Goal: Check status: Check status

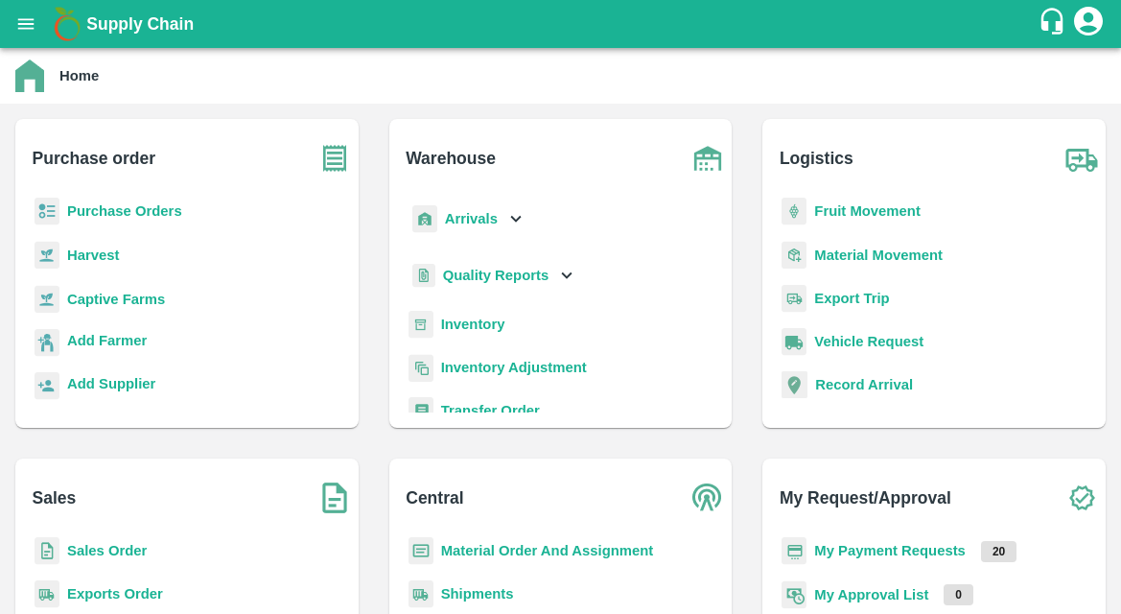
click at [31, 21] on icon "open drawer" at bounding box center [25, 23] width 21 height 21
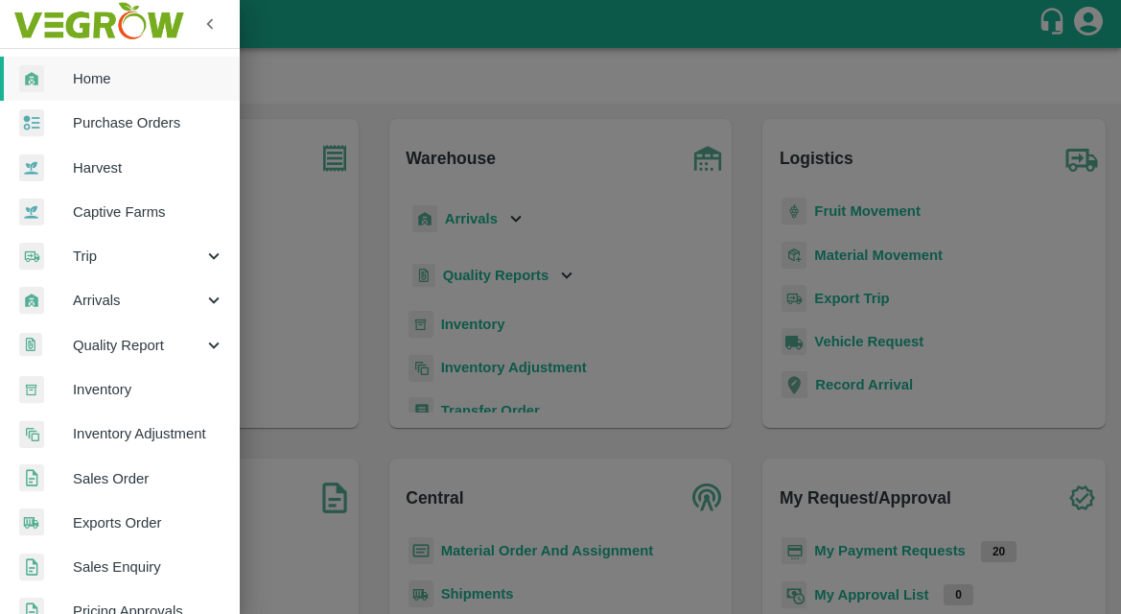
scroll to position [478, 0]
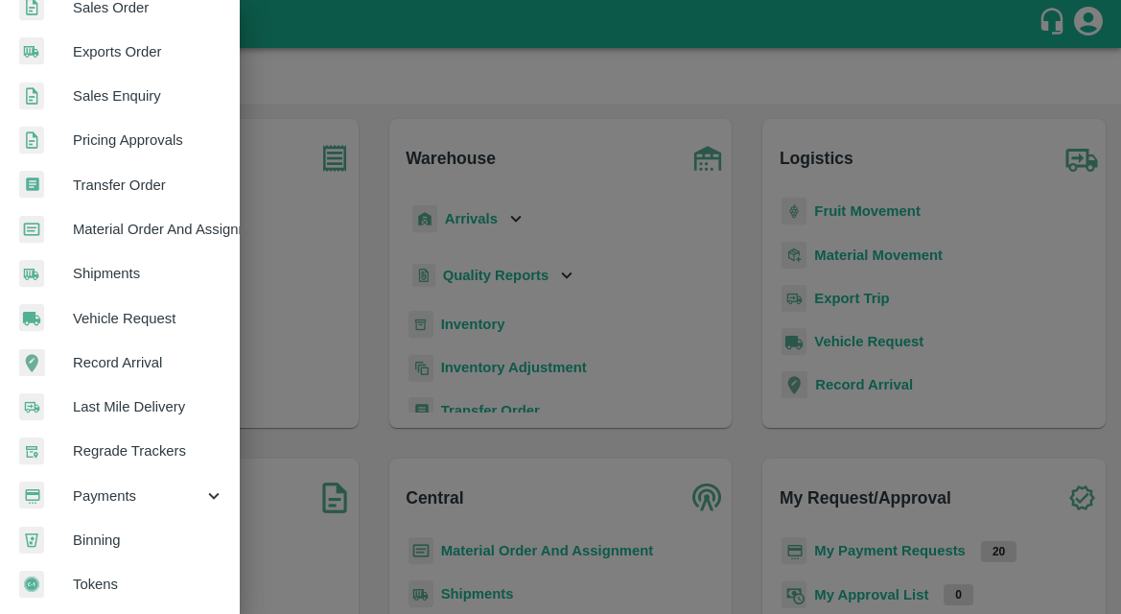
click at [114, 474] on div "Payments" at bounding box center [120, 496] width 240 height 44
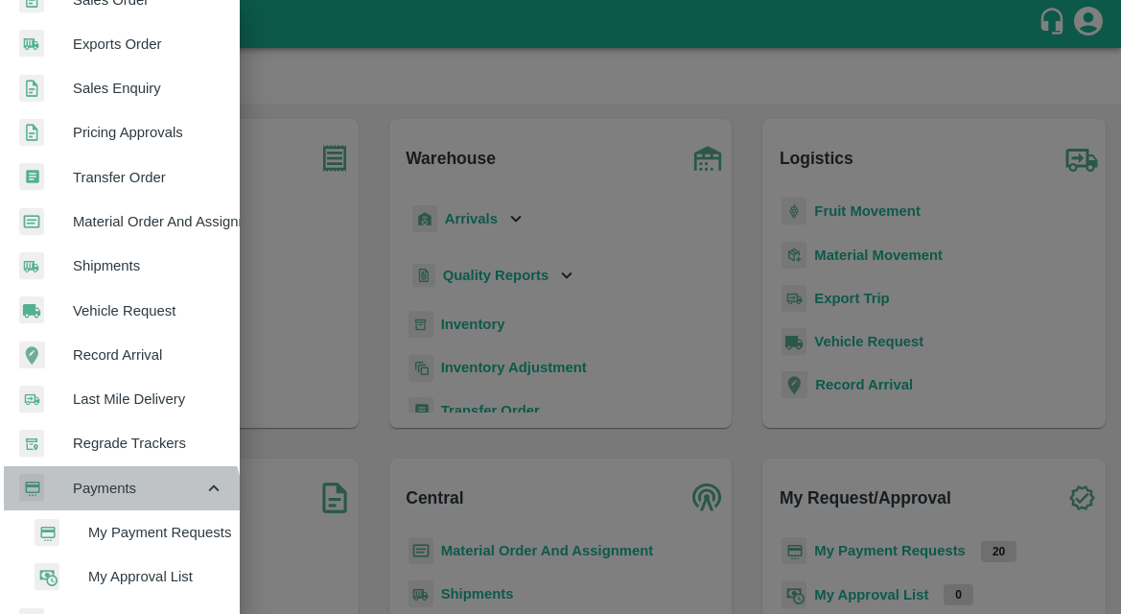
click at [98, 508] on div "Payments" at bounding box center [120, 488] width 240 height 44
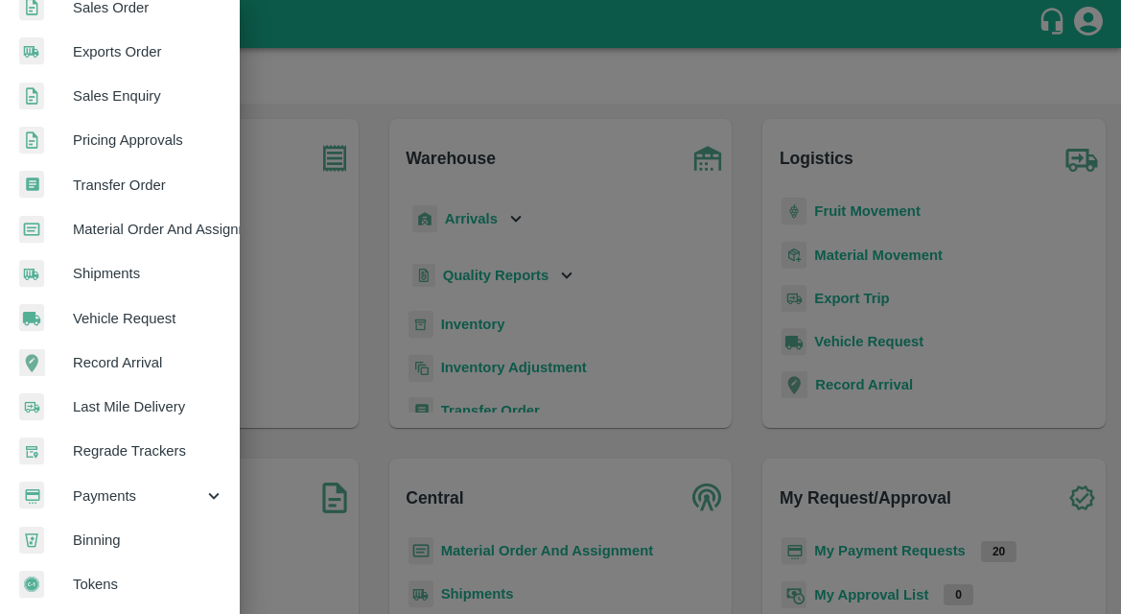
click at [112, 487] on span "Payments" at bounding box center [138, 495] width 130 height 21
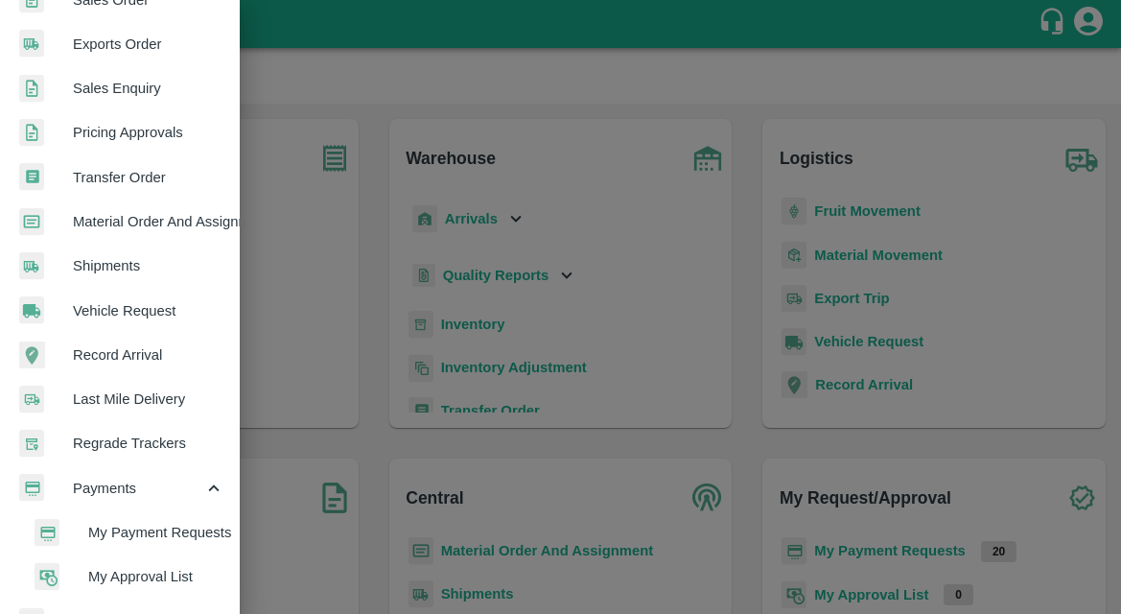
click at [101, 534] on span "My Payment Requests" at bounding box center [156, 532] width 136 height 21
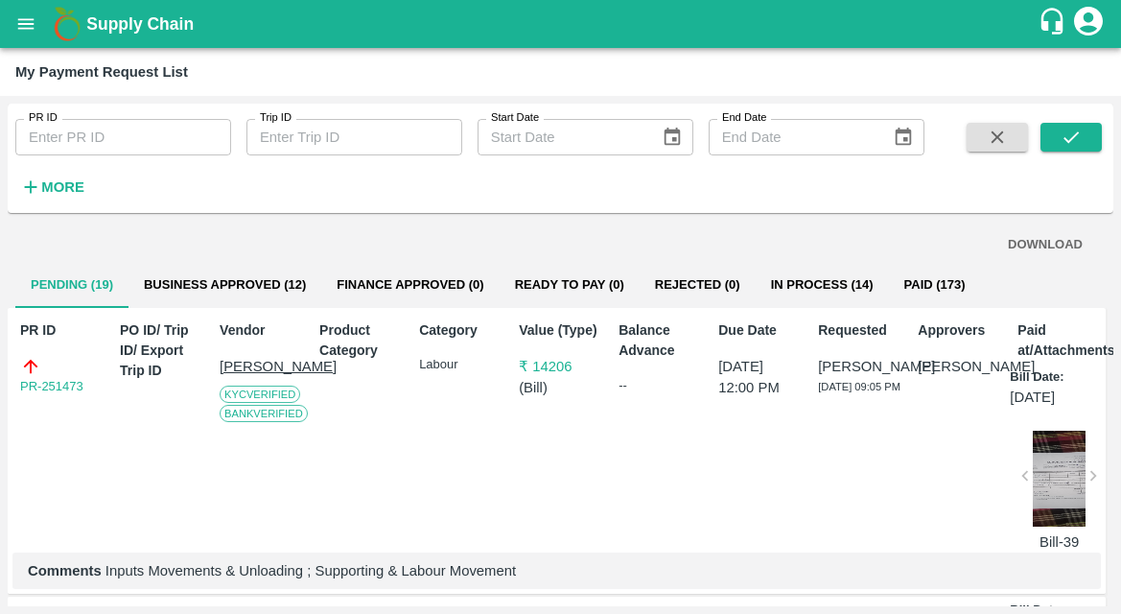
click at [177, 266] on button "Business Approved (12)" at bounding box center [224, 285] width 193 height 46
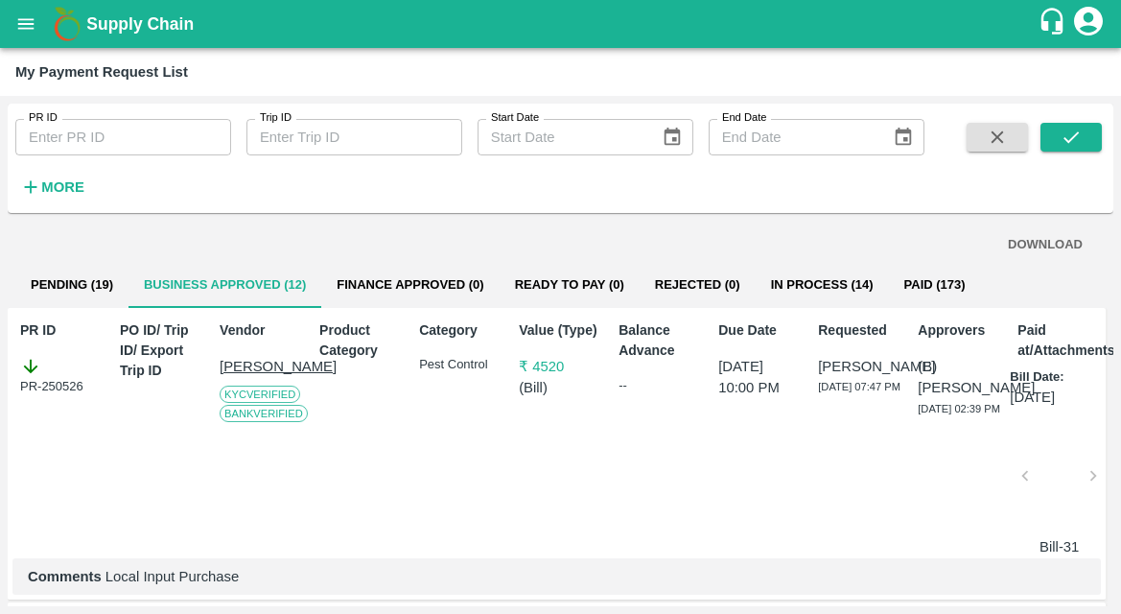
click at [114, 301] on button "Pending (19)" at bounding box center [71, 285] width 113 height 46
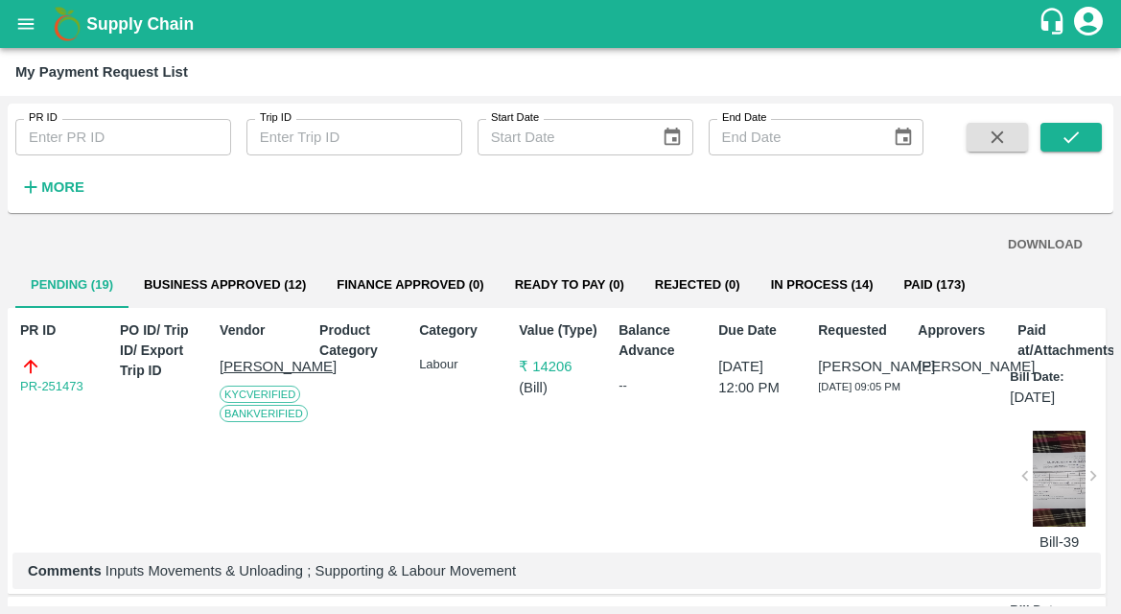
click at [183, 293] on button "Business Approved (12)" at bounding box center [224, 285] width 193 height 46
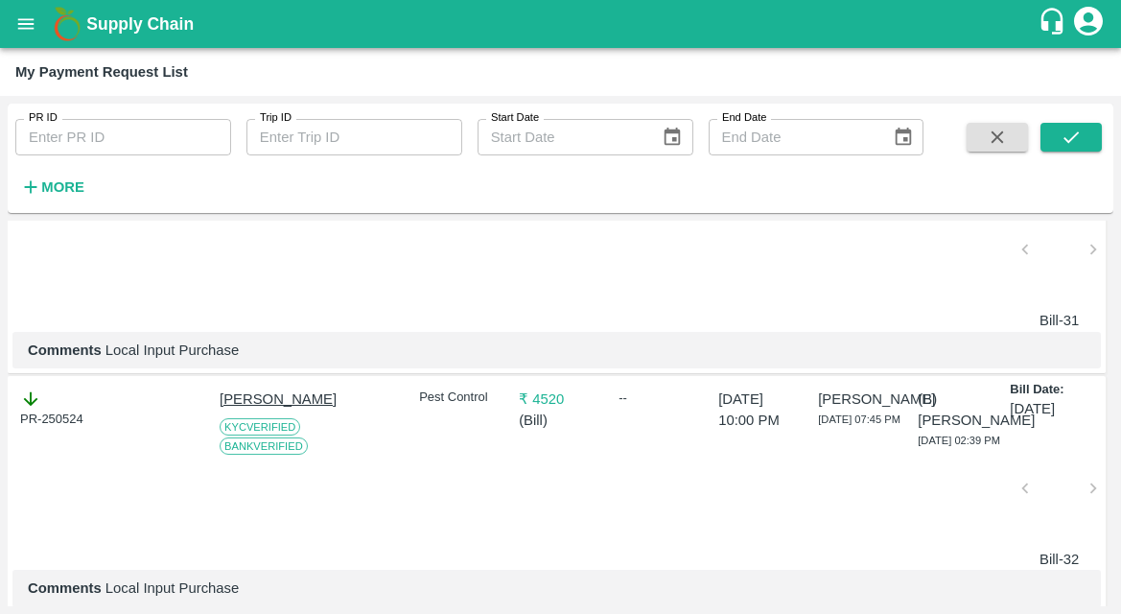
scroll to position [0, 3]
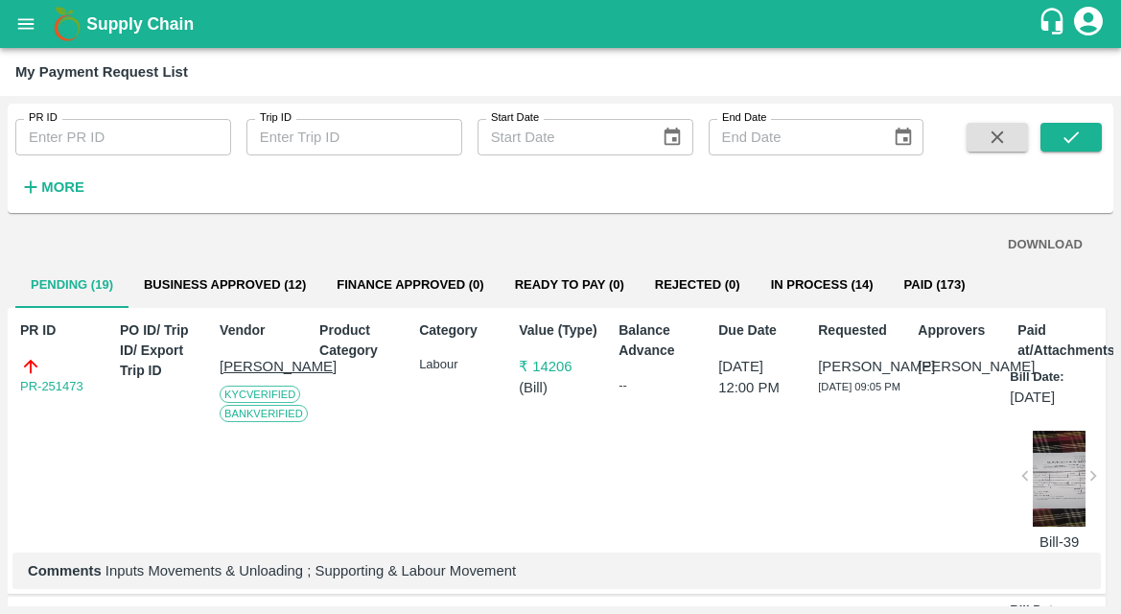
click at [175, 285] on button "Business Approved (12)" at bounding box center [224, 285] width 193 height 46
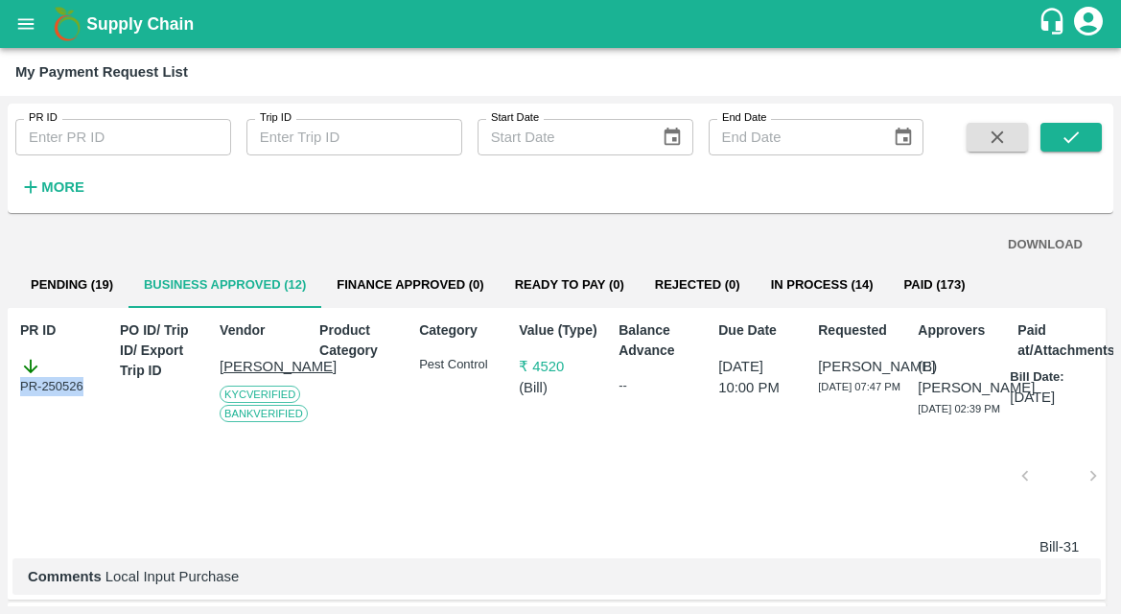
drag, startPoint x: 92, startPoint y: 382, endPoint x: -10, endPoint y: 382, distance: 101.6
click at [0, 382] on html "Supply Chain My Payment Request List PR ID PR ID Trip ID Trip ID Start Date Sta…" at bounding box center [560, 307] width 1121 height 614
copy div "PR-250526"
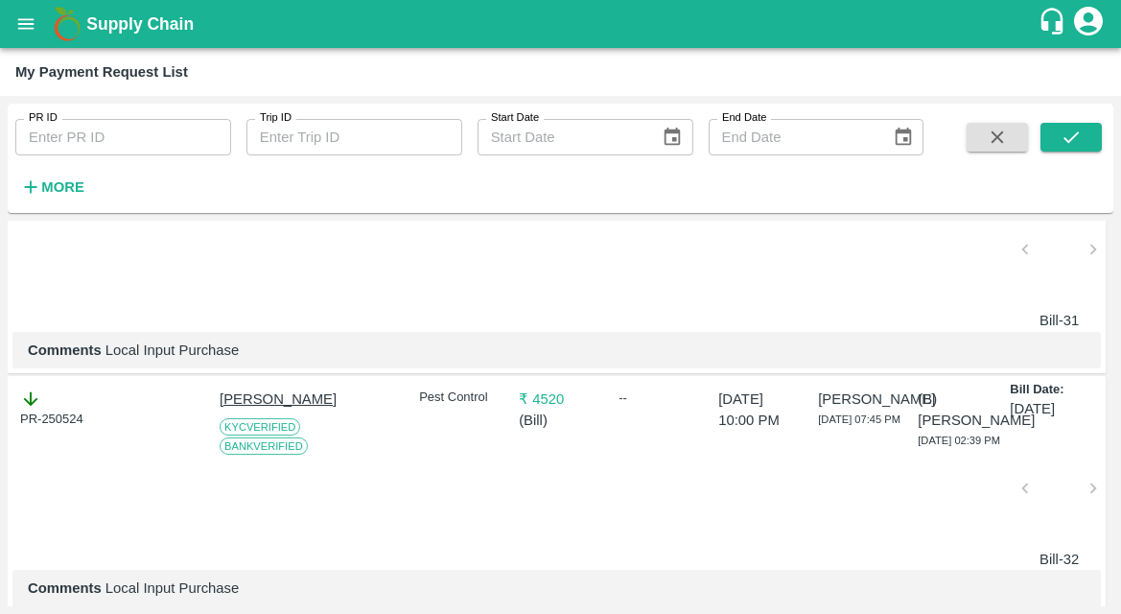
scroll to position [233, 0]
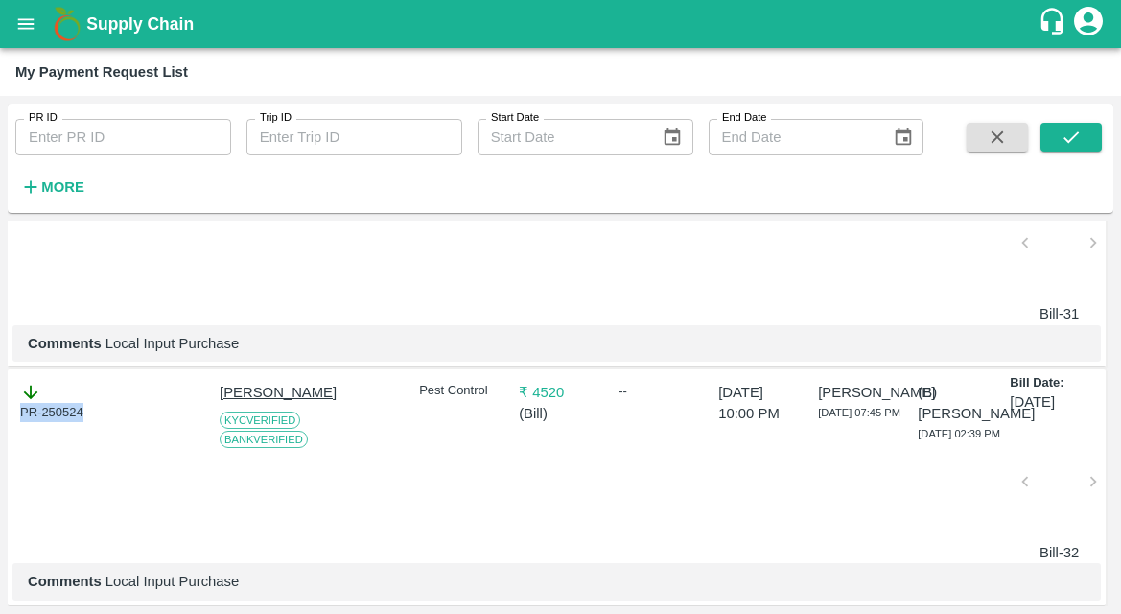
drag, startPoint x: 99, startPoint y: 409, endPoint x: -1, endPoint y: 409, distance: 99.7
click at [0, 409] on div "PR ID PR ID Trip ID Trip ID Start Date Start Date End Date End Date More DOWNLO…" at bounding box center [560, 355] width 1121 height 518
copy div "PR-250524"
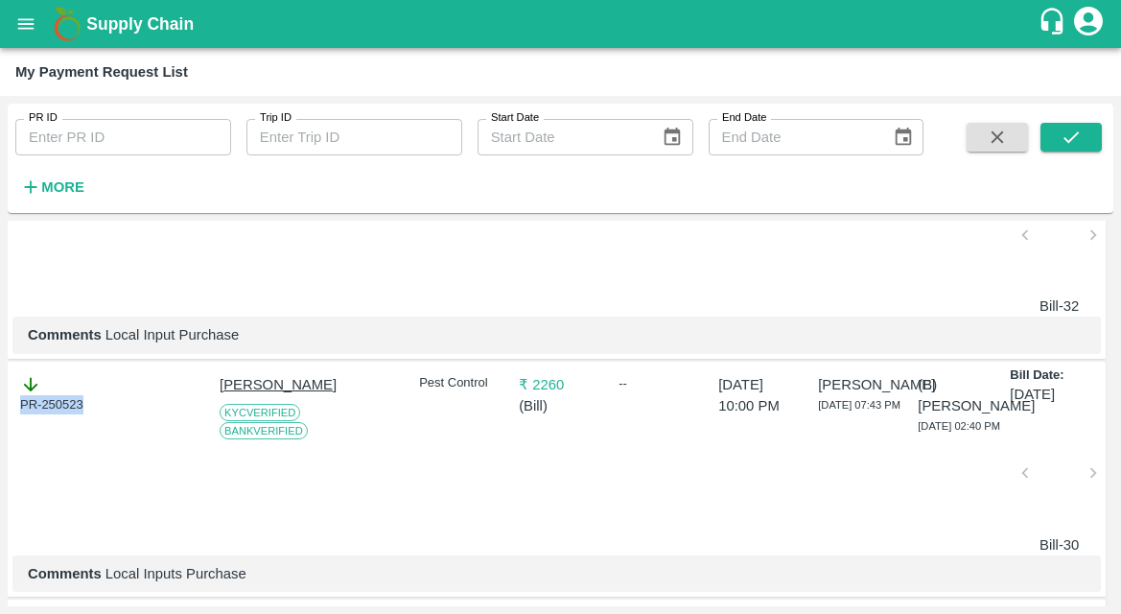
drag, startPoint x: 94, startPoint y: 406, endPoint x: 0, endPoint y: 406, distance: 94.0
click at [0, 406] on div "PR ID PR ID Trip ID Trip ID Start Date Start Date End Date End Date More DOWNLO…" at bounding box center [560, 355] width 1121 height 518
copy div "PR-250523"
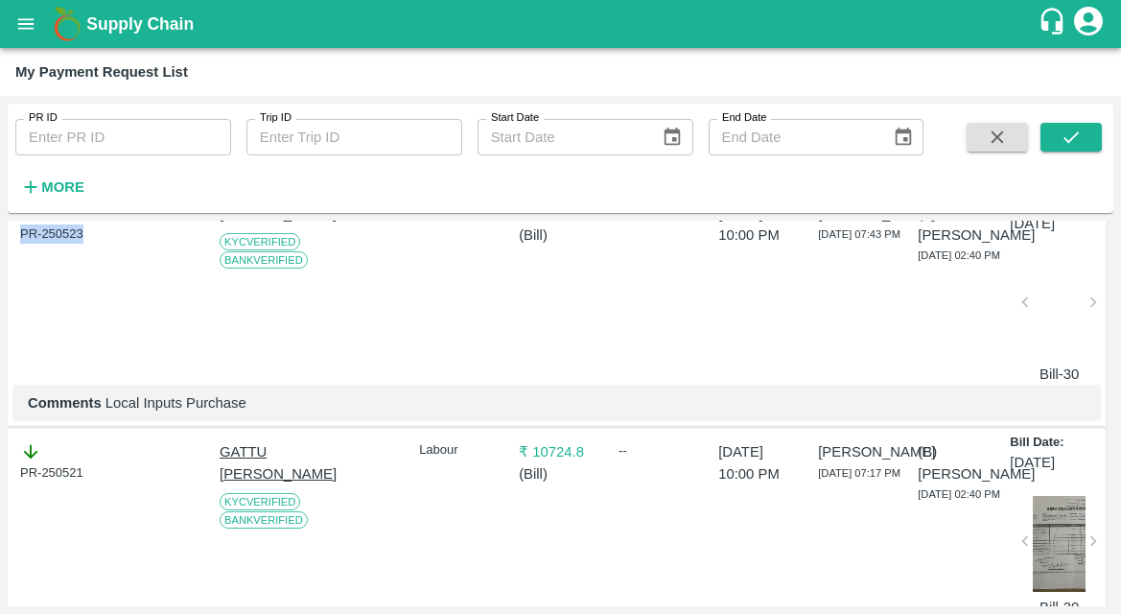
scroll to position [651, 0]
drag, startPoint x: 83, startPoint y: 472, endPoint x: -9, endPoint y: 476, distance: 92.1
click at [0, 476] on html "Supply Chain My Payment Request List PR ID PR ID Trip ID Trip ID Start Date Sta…" at bounding box center [560, 307] width 1121 height 614
copy div "PR-250521"
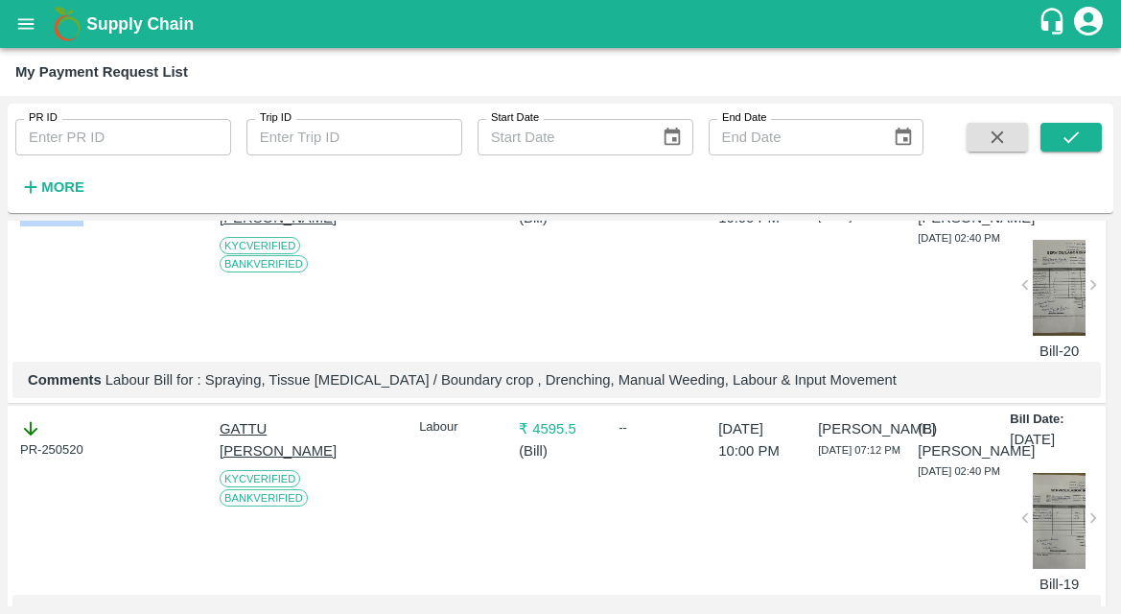
scroll to position [917, 0]
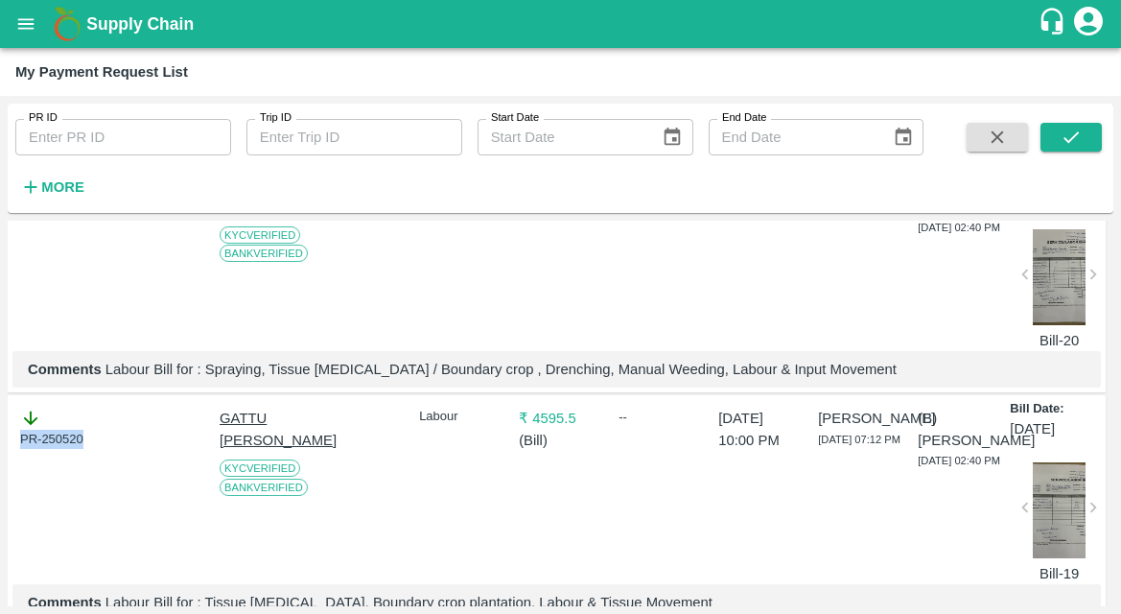
drag, startPoint x: 95, startPoint y: 439, endPoint x: -21, endPoint y: 439, distance: 116.0
click at [0, 439] on html "Supply Chain My Payment Request List PR ID PR ID Trip ID Trip ID Start Date Sta…" at bounding box center [560, 307] width 1121 height 614
copy div "PR-250520"
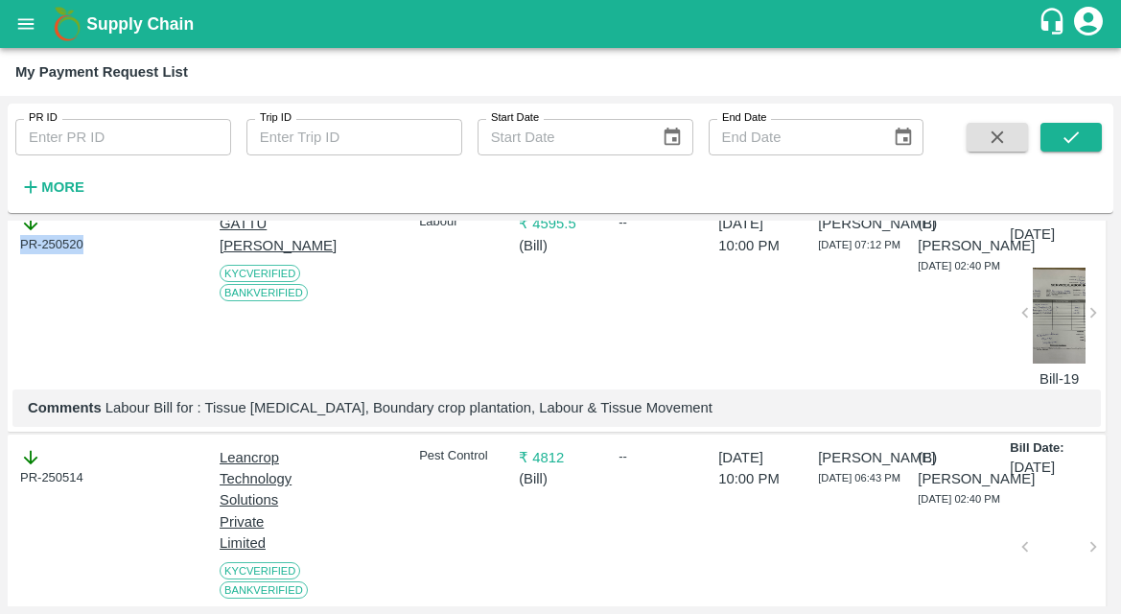
scroll to position [1113, 0]
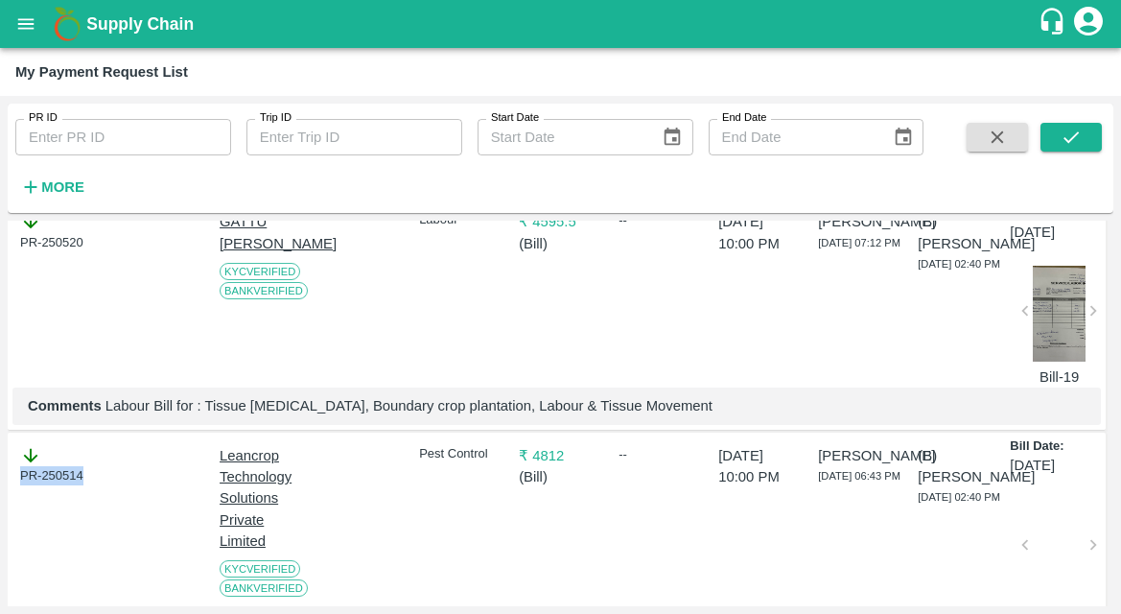
drag, startPoint x: 86, startPoint y: 497, endPoint x: 3, endPoint y: 497, distance: 83.4
click at [2, 497] on div "PR ID PR ID Trip ID Trip ID Start Date Start Date End Date End Date More DOWNLO…" at bounding box center [560, 355] width 1121 height 518
copy div "PR-250514"
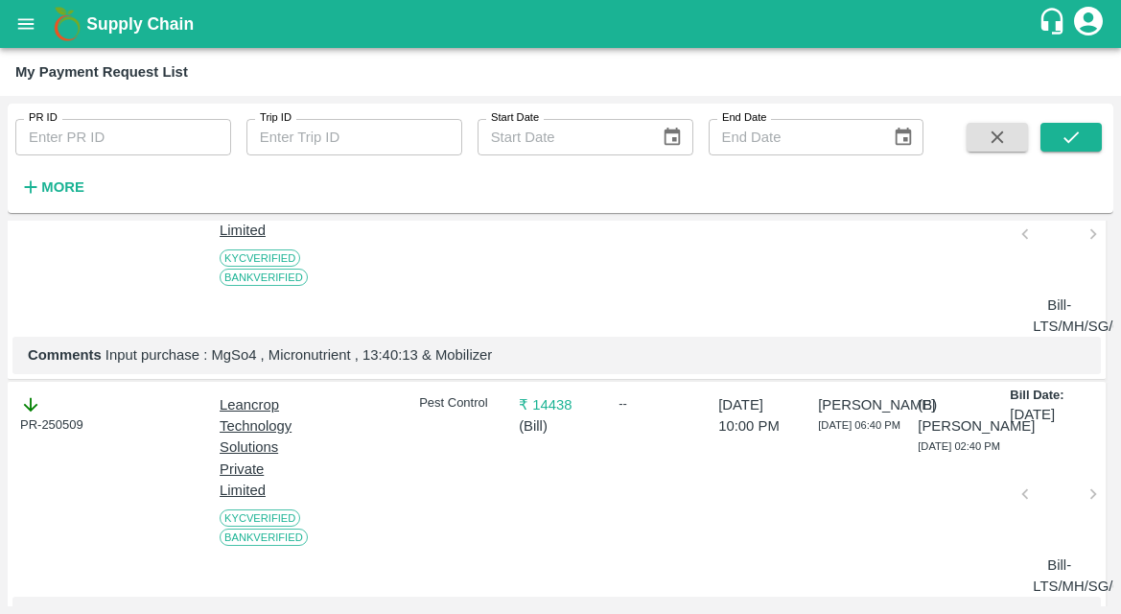
scroll to position [1435, 0]
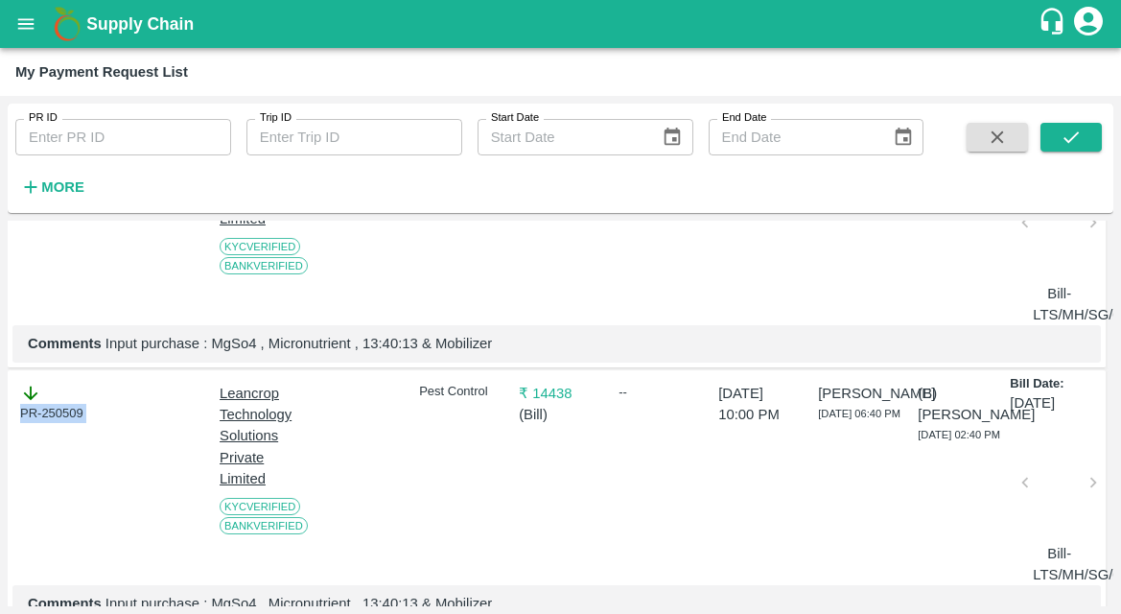
drag, startPoint x: 120, startPoint y: 426, endPoint x: -11, endPoint y: 426, distance: 130.4
click at [0, 426] on html "Supply Chain My Payment Request List PR ID PR ID Trip ID Trip ID Start Date Sta…" at bounding box center [560, 307] width 1121 height 614
copy div "PR-250509"
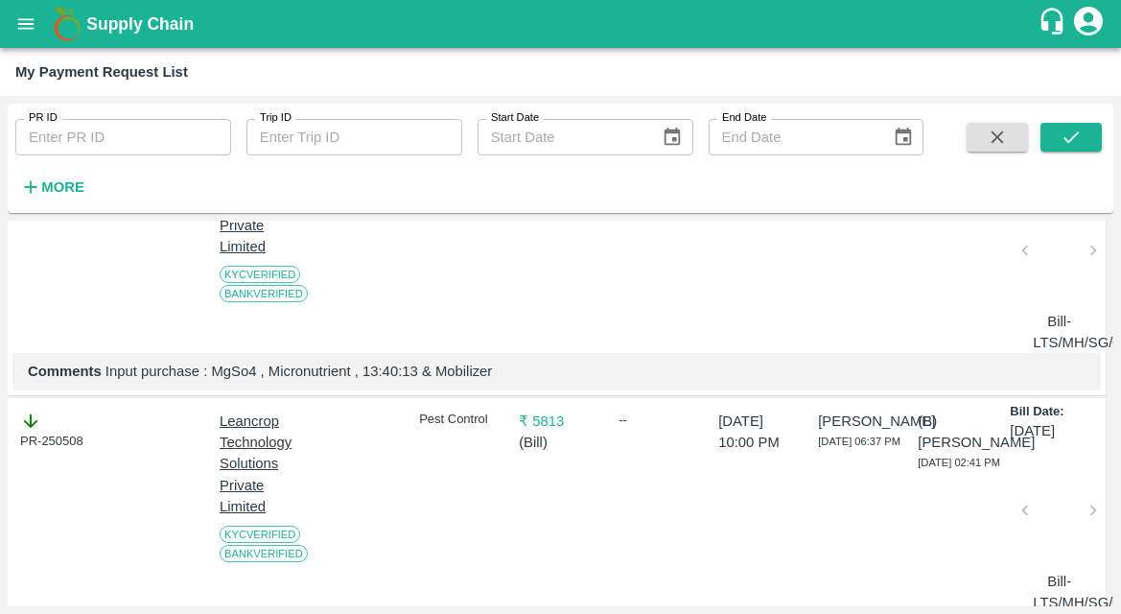
scroll to position [1694, 0]
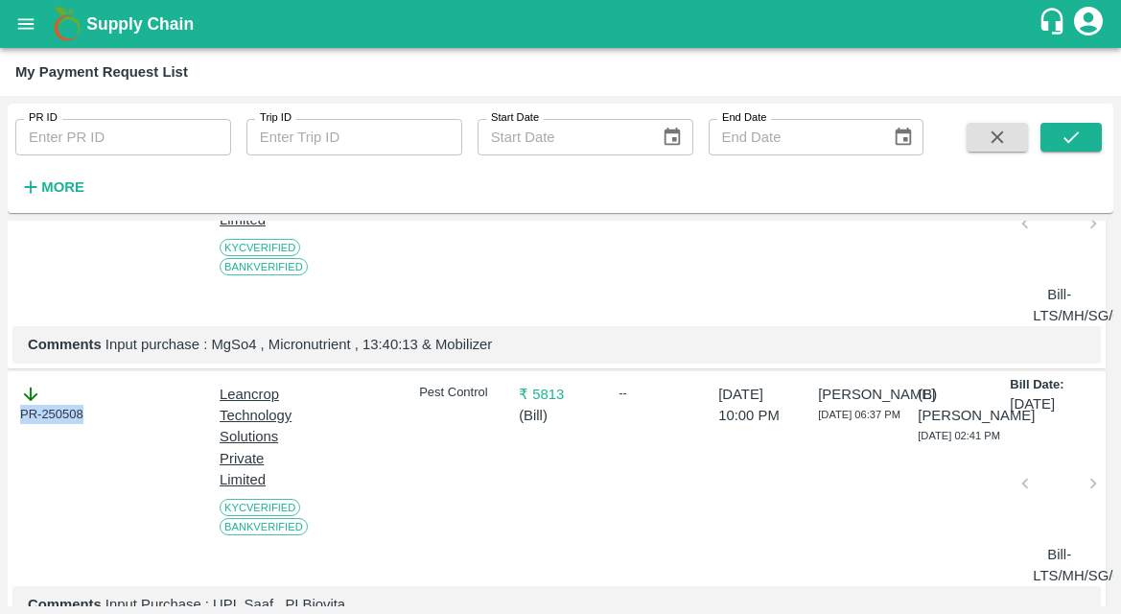
drag, startPoint x: 91, startPoint y: 433, endPoint x: -20, endPoint y: 433, distance: 111.2
click at [0, 433] on html "Supply Chain My Payment Request List PR ID PR ID Trip ID Trip ID Start Date Sta…" at bounding box center [560, 307] width 1121 height 614
copy div "PR-250508"
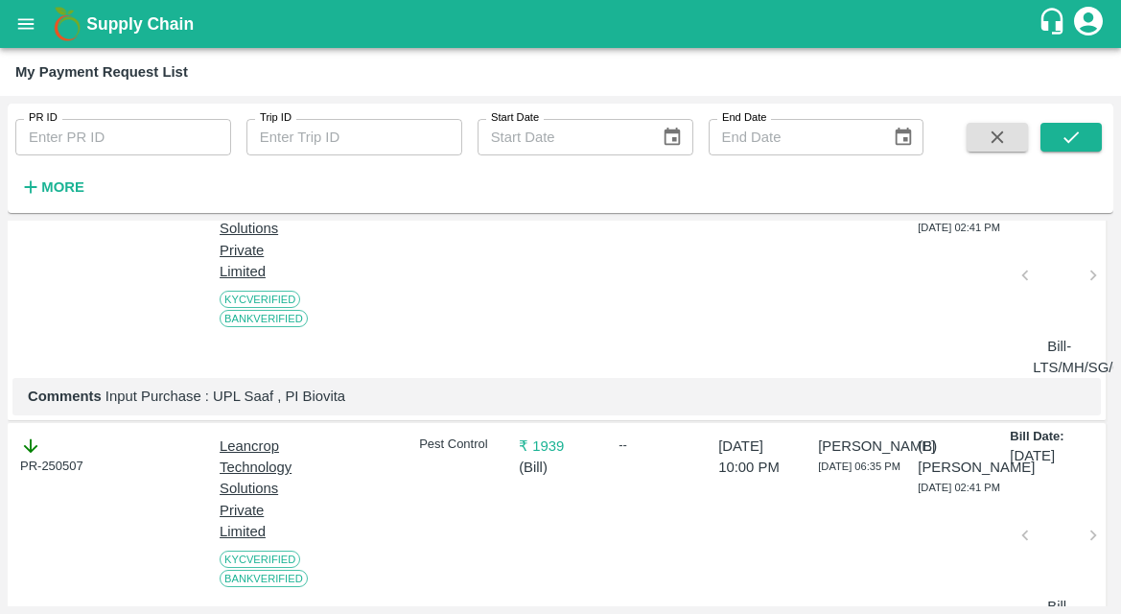
scroll to position [1928, 0]
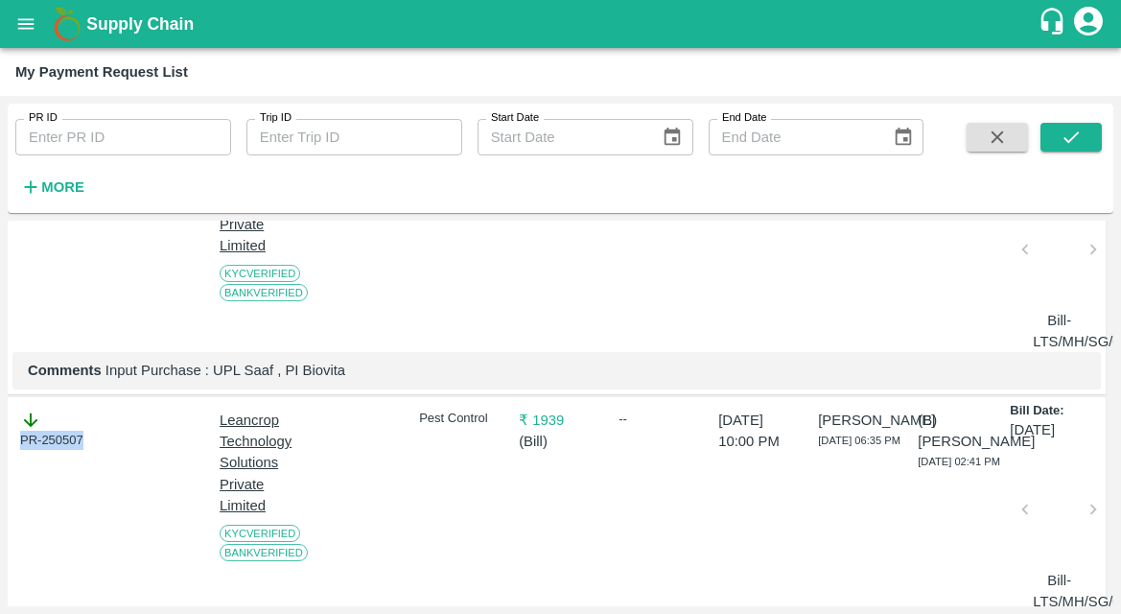
drag, startPoint x: 96, startPoint y: 452, endPoint x: -9, endPoint y: 452, distance: 104.5
click at [0, 452] on html "Supply Chain My Payment Request List PR ID PR ID Trip ID Trip ID Start Date Sta…" at bounding box center [560, 307] width 1121 height 614
copy div "PR-250507"
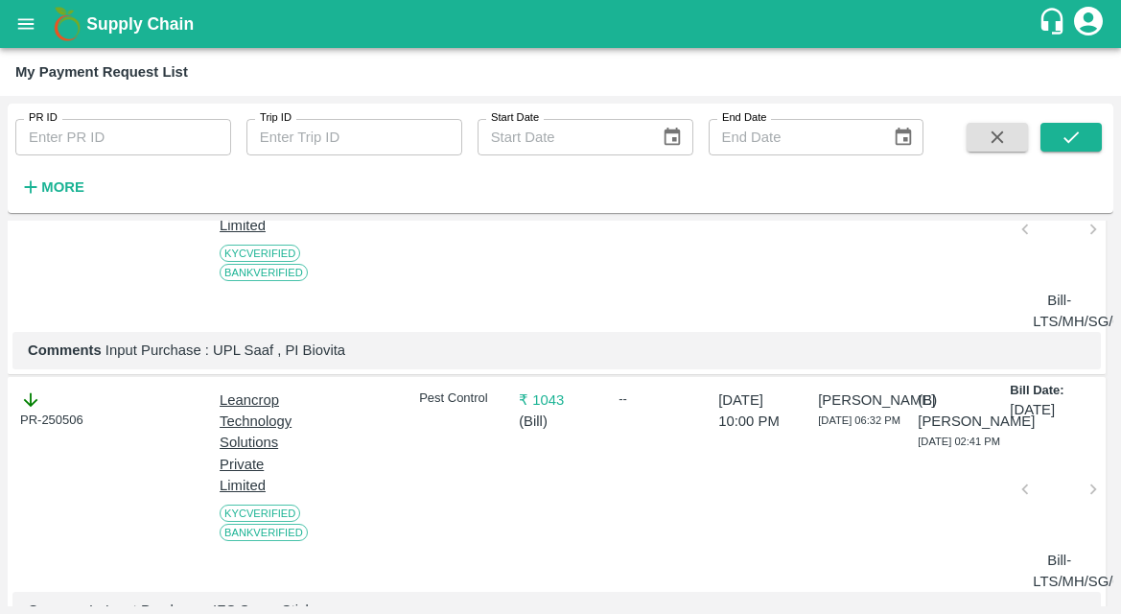
click at [104, 417] on div "PR-250506 Leancrop Technology Solutions Private Limited KYC Verified Bank Verif…" at bounding box center [557, 506] width 1098 height 258
drag, startPoint x: 105, startPoint y: 437, endPoint x: -42, endPoint y: 437, distance: 146.7
click at [0, 437] on html "Supply Chain My Payment Request List PR ID PR ID Trip ID Trip ID Start Date Sta…" at bounding box center [560, 307] width 1121 height 614
copy div "PR-250506"
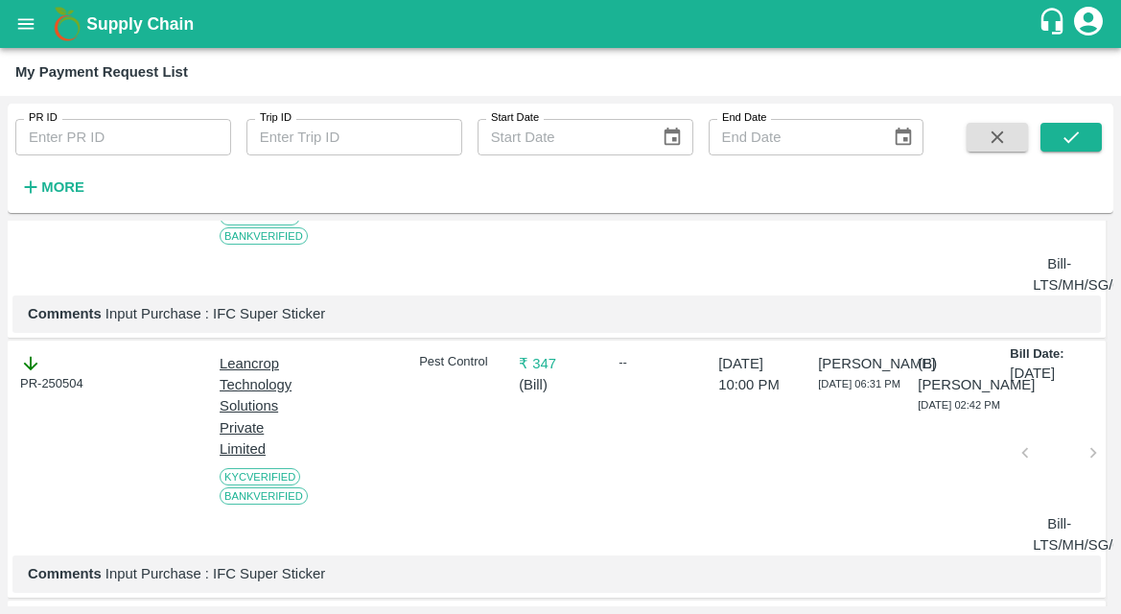
scroll to position [2516, 0]
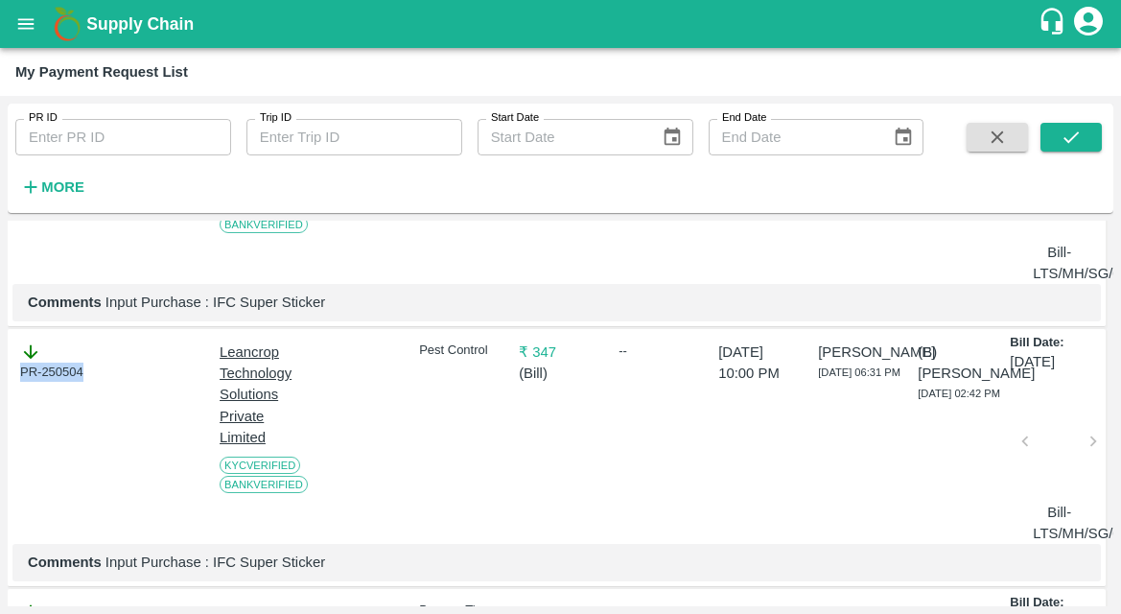
drag, startPoint x: 96, startPoint y: 392, endPoint x: -35, endPoint y: 392, distance: 130.4
click at [0, 392] on html "Supply Chain My Payment Request List PR ID PR ID Trip ID Trip ID Start Date Sta…" at bounding box center [560, 307] width 1121 height 614
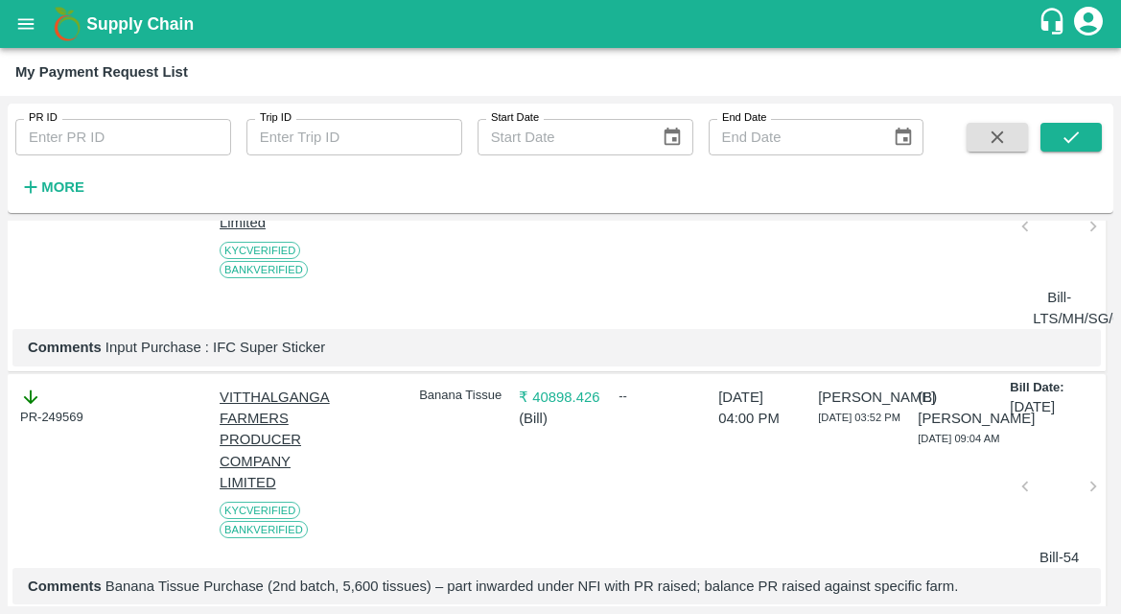
scroll to position [2736, 0]
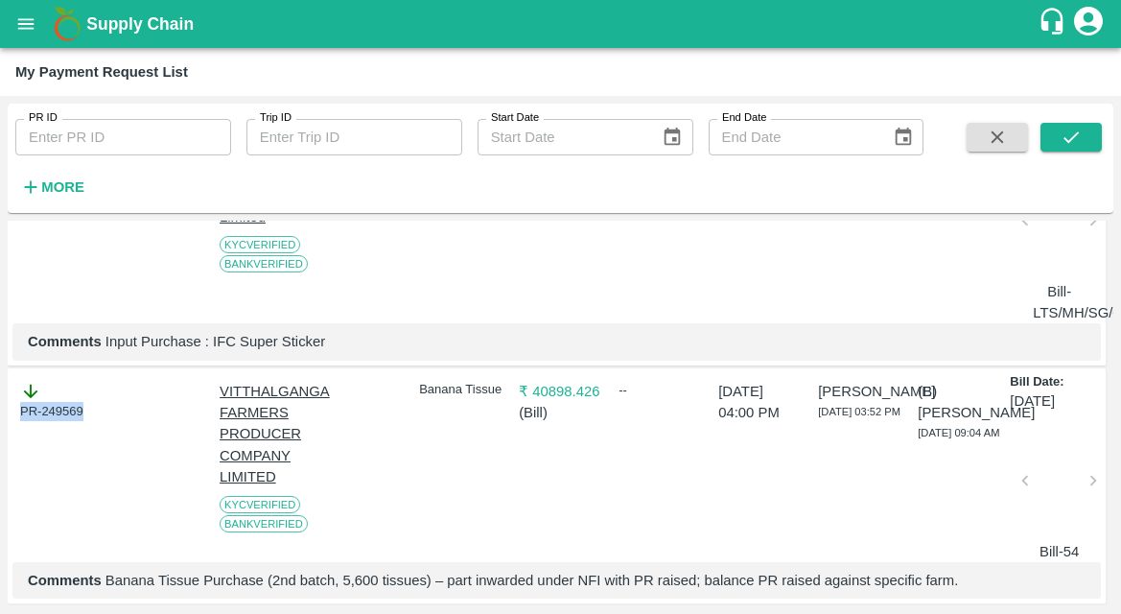
drag, startPoint x: 92, startPoint y: 419, endPoint x: -22, endPoint y: 419, distance: 114.1
click at [0, 419] on html "Supply Chain My Payment Request List PR ID PR ID Trip ID Trip ID Start Date Sta…" at bounding box center [560, 307] width 1121 height 614
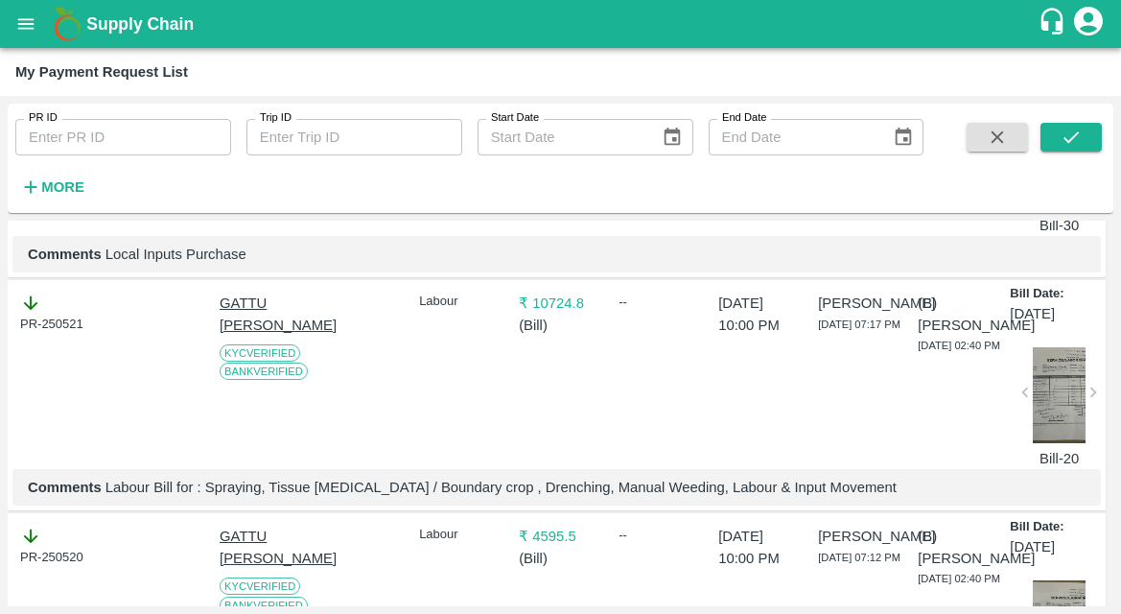
scroll to position [0, 0]
